Goal: Task Accomplishment & Management: Complete application form

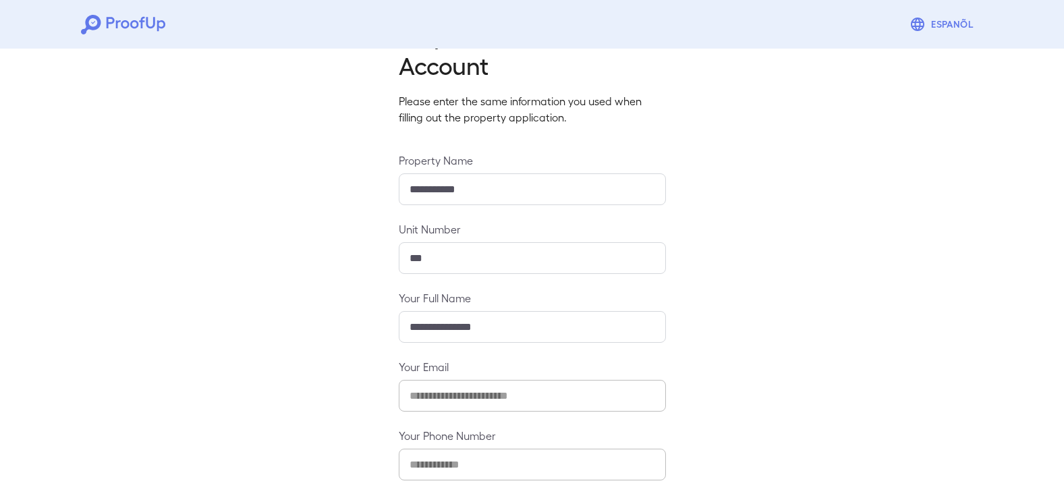
scroll to position [109, 0]
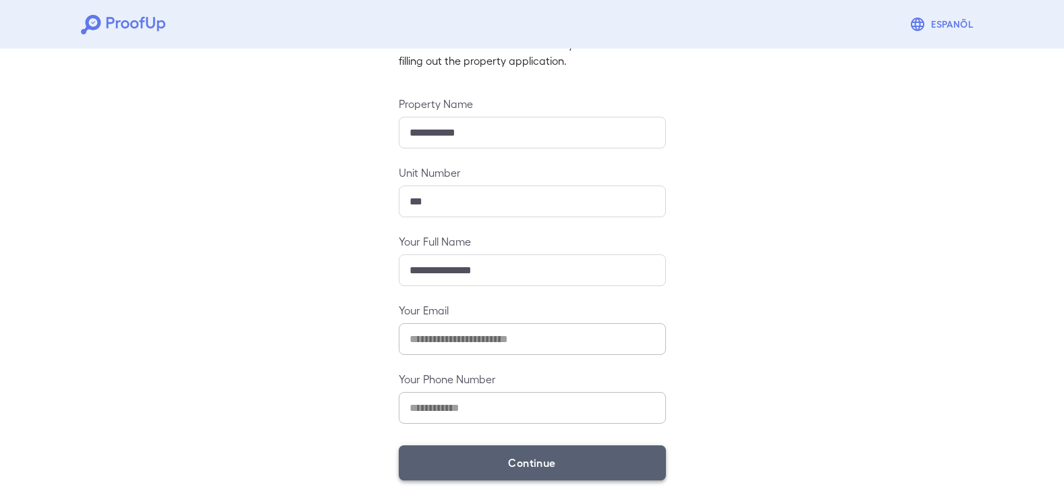
click at [447, 461] on button "Continue" at bounding box center [532, 462] width 267 height 35
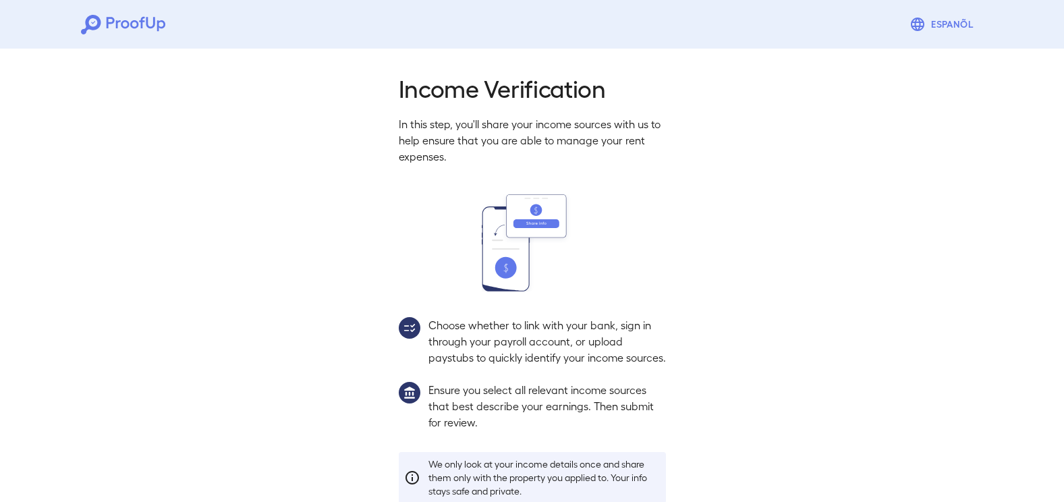
scroll to position [90, 0]
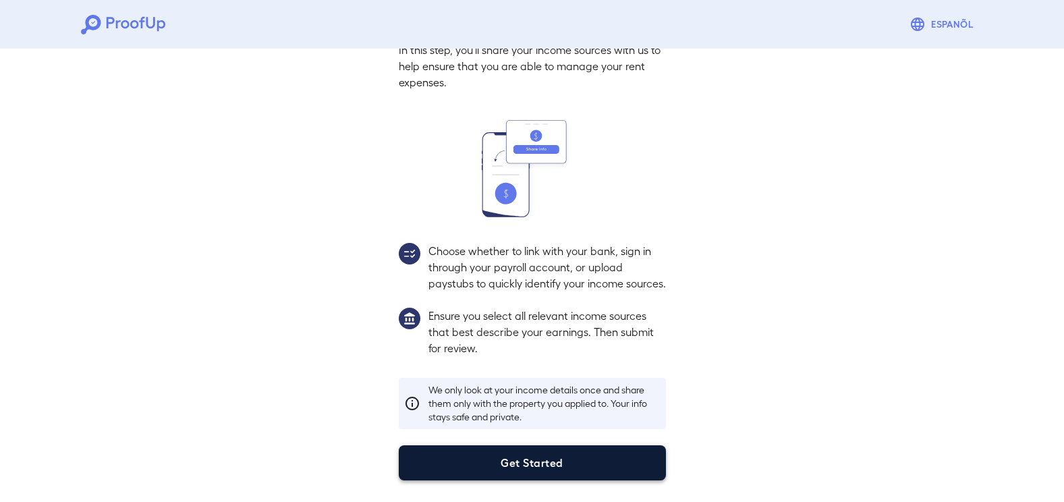
click at [530, 469] on button "Get Started" at bounding box center [532, 462] width 267 height 35
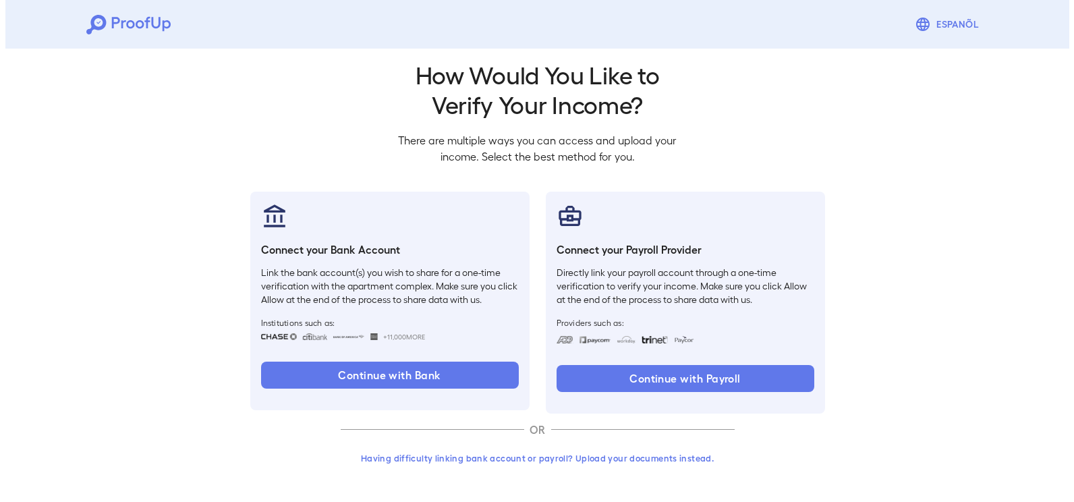
scroll to position [13, 0]
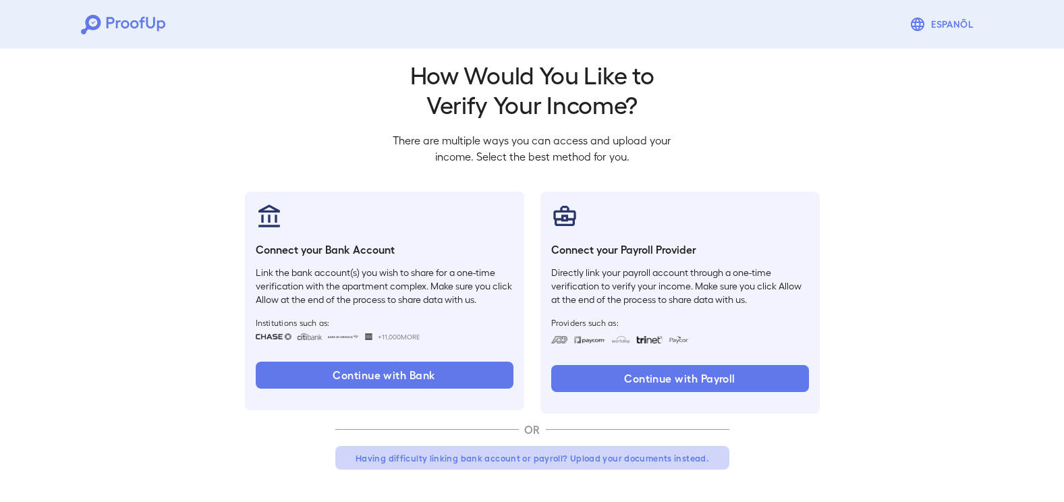
click at [557, 456] on button "Having difficulty linking bank account or payroll? Upload your documents instea…" at bounding box center [532, 458] width 394 height 24
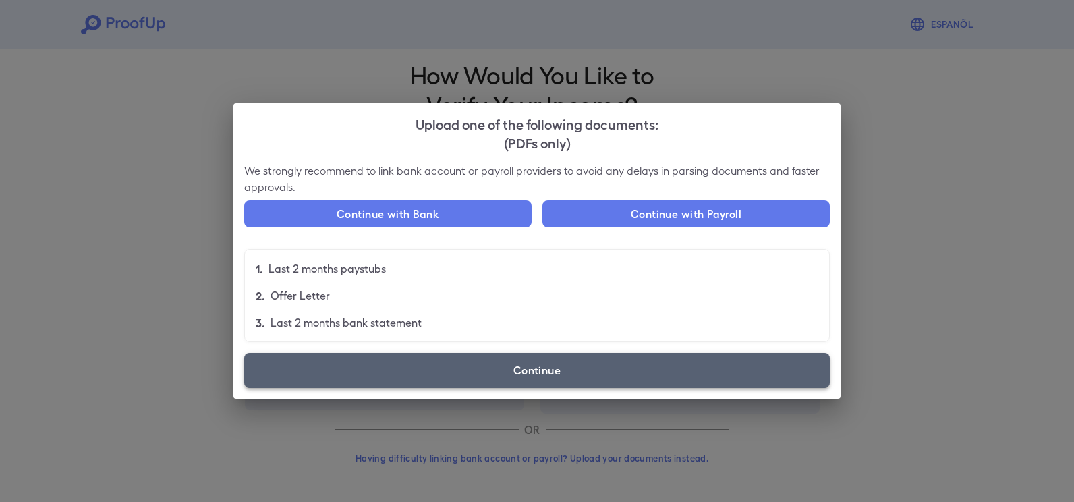
click at [520, 373] on label "Continue" at bounding box center [537, 370] width 586 height 35
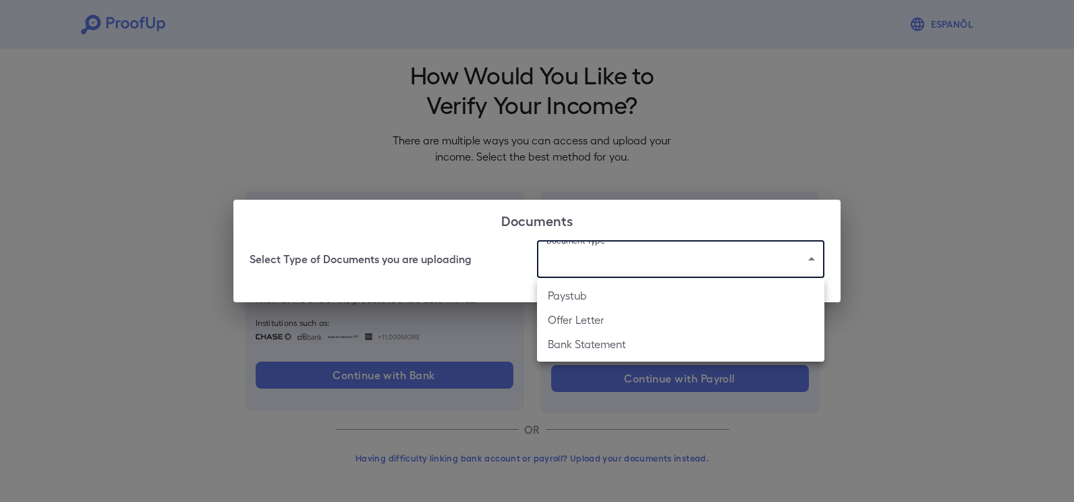
click at [620, 261] on body "Espanõl Go back How Would You Like to Verify Your Income? There are multiple wa…" at bounding box center [537, 245] width 1074 height 516
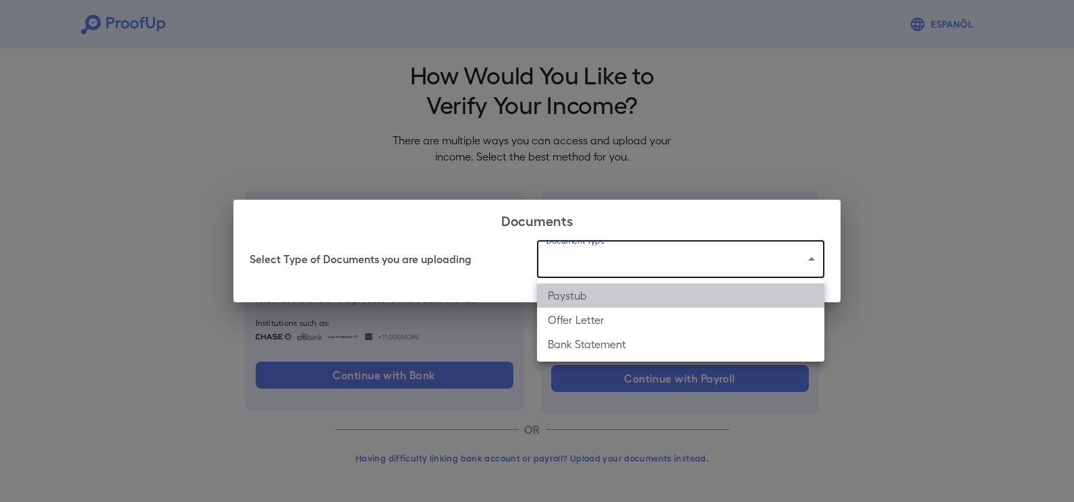
click at [611, 296] on li "Paystub" at bounding box center [680, 295] width 287 height 24
type input "*******"
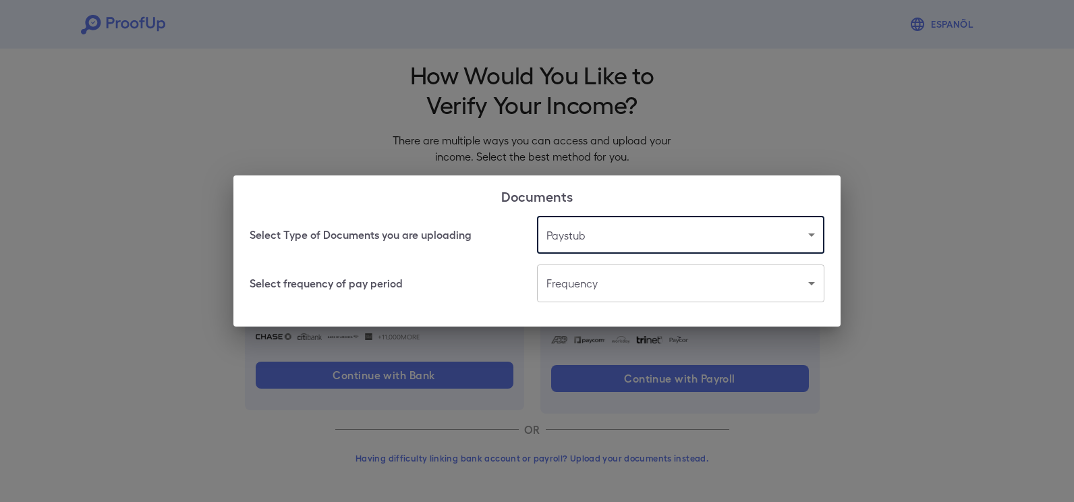
click at [555, 297] on body "Espanõl Go back How Would You Like to Verify Your Income? There are multiple wa…" at bounding box center [537, 245] width 1074 height 516
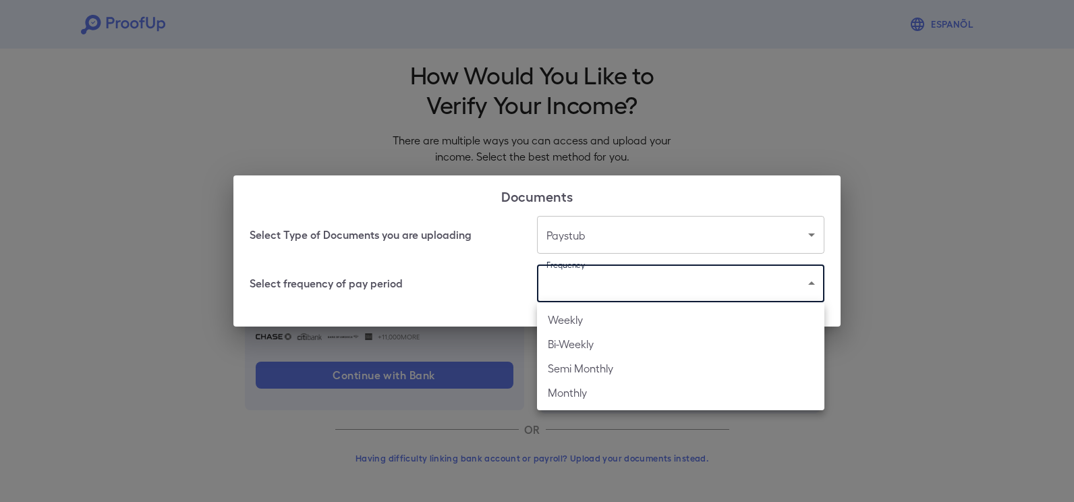
click at [566, 339] on li "Bi-Weekly" at bounding box center [680, 344] width 287 height 24
type input "*********"
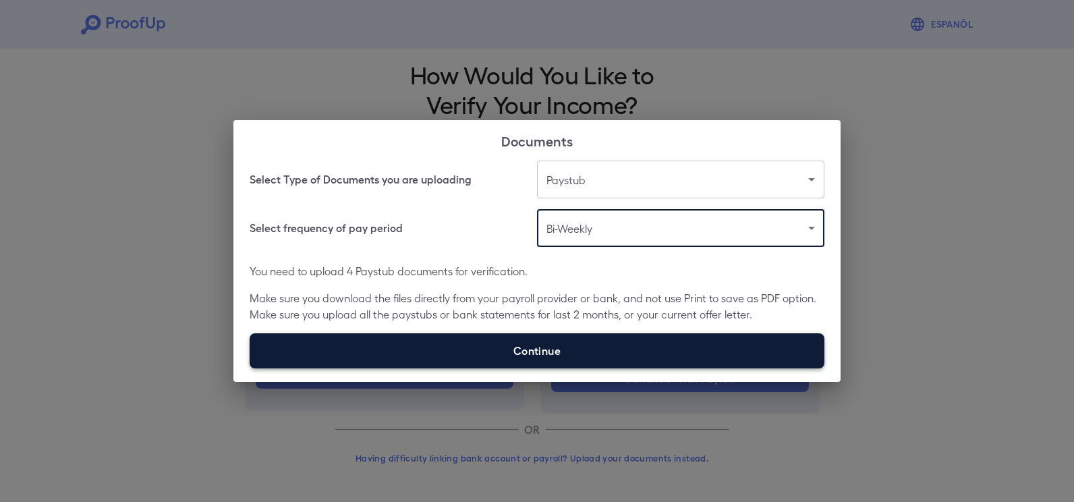
click at [626, 344] on label "Continue" at bounding box center [537, 350] width 575 height 35
click at [250, 368] on input "Continue" at bounding box center [250, 368] width 1 height 1
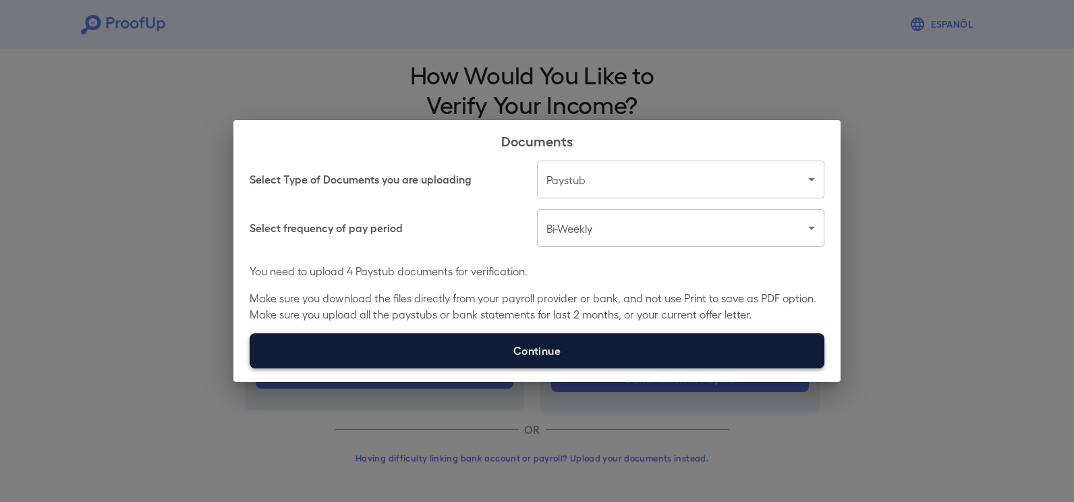
type input "**********"
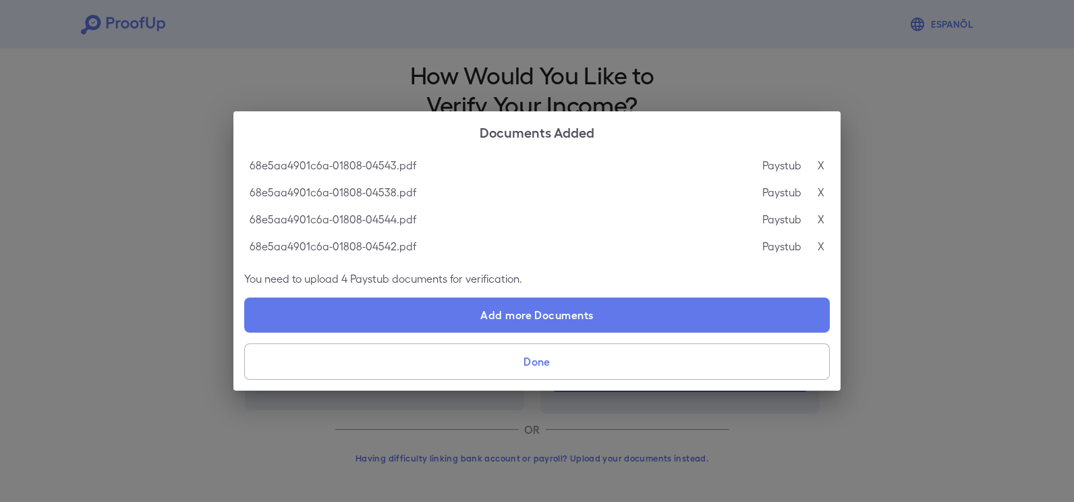
click at [553, 373] on button "Done" at bounding box center [537, 362] width 586 height 36
